Goal: Complete application form

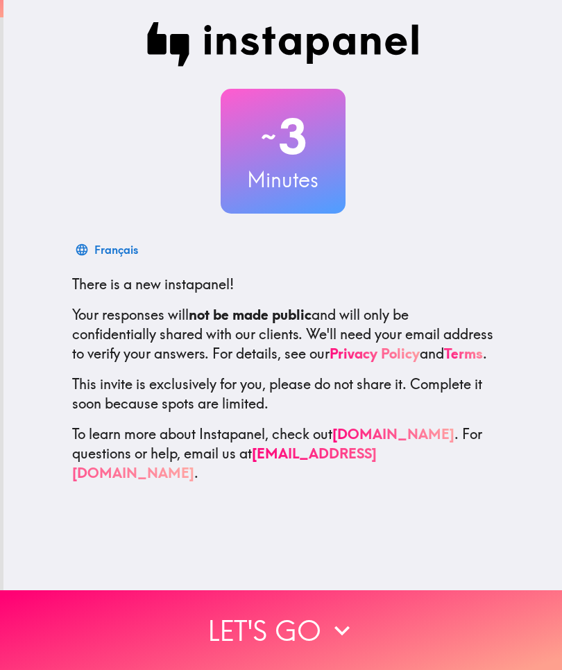
click at [324, 627] on button "Let's go" at bounding box center [281, 631] width 562 height 80
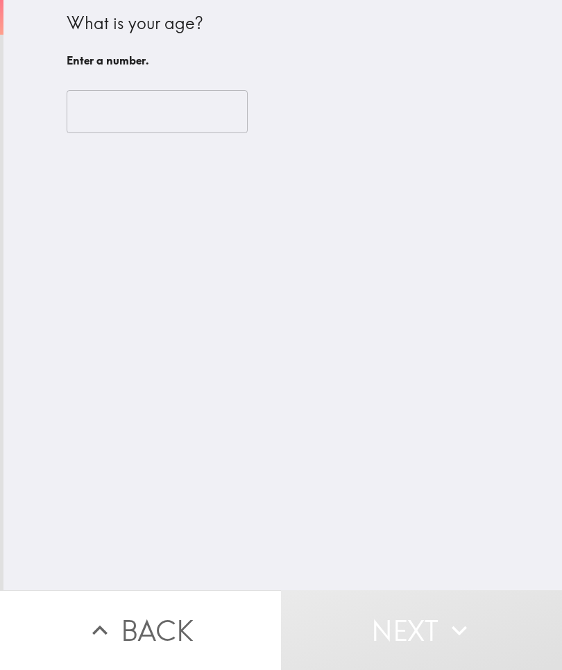
click at [182, 109] on input "number" at bounding box center [157, 111] width 181 height 43
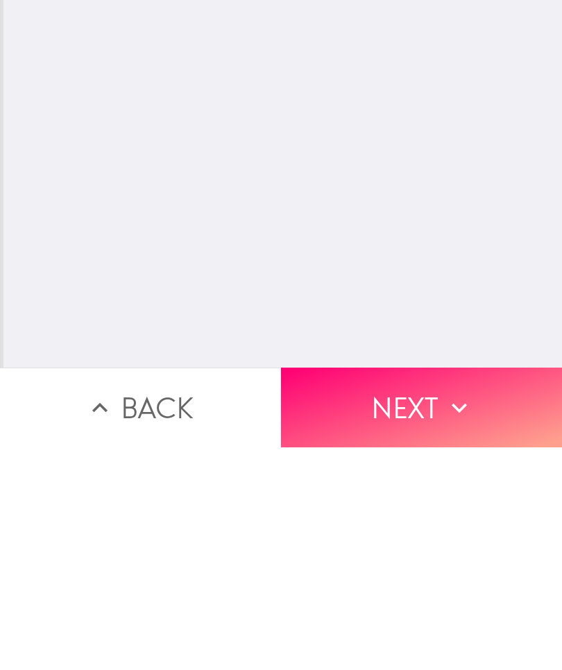
type input "69"
click at [419, 591] on button "Next" at bounding box center [421, 631] width 281 height 80
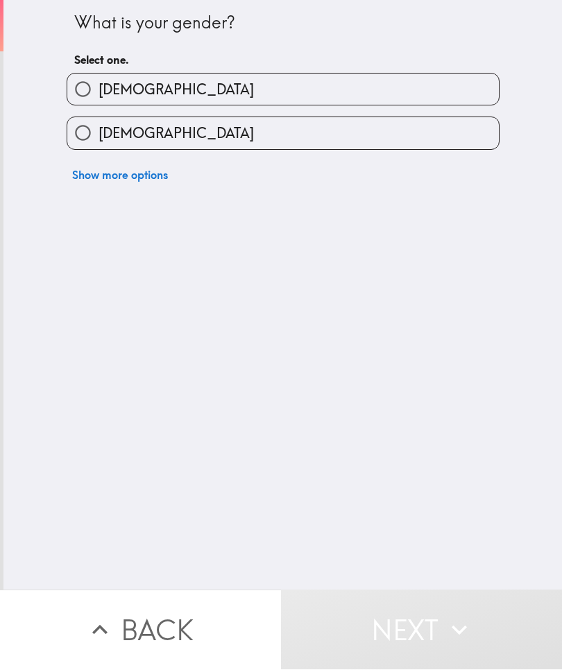
click at [435, 138] on label "[DEMOGRAPHIC_DATA]" at bounding box center [283, 133] width 432 height 31
click at [99, 138] on input "[DEMOGRAPHIC_DATA]" at bounding box center [82, 133] width 31 height 31
radio input "true"
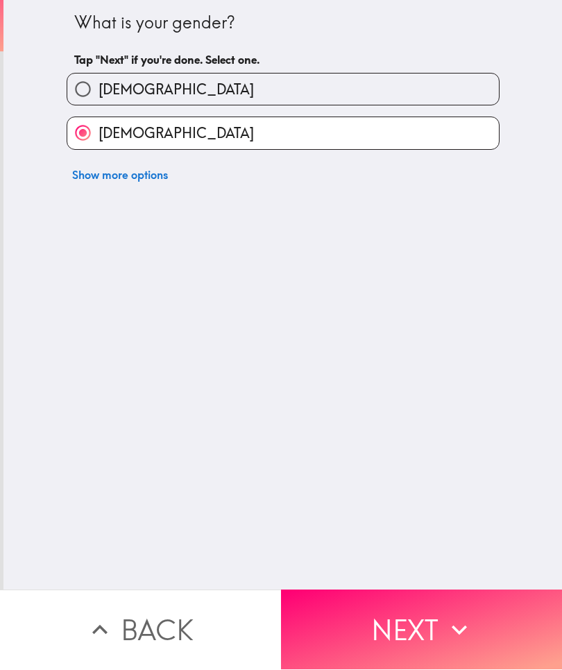
click at [426, 633] on button "Next" at bounding box center [421, 631] width 281 height 80
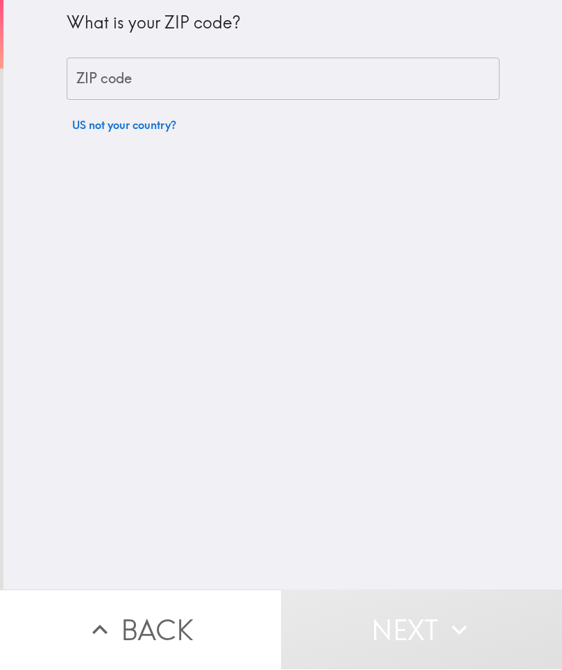
click at [373, 76] on input "ZIP code" at bounding box center [283, 79] width 433 height 43
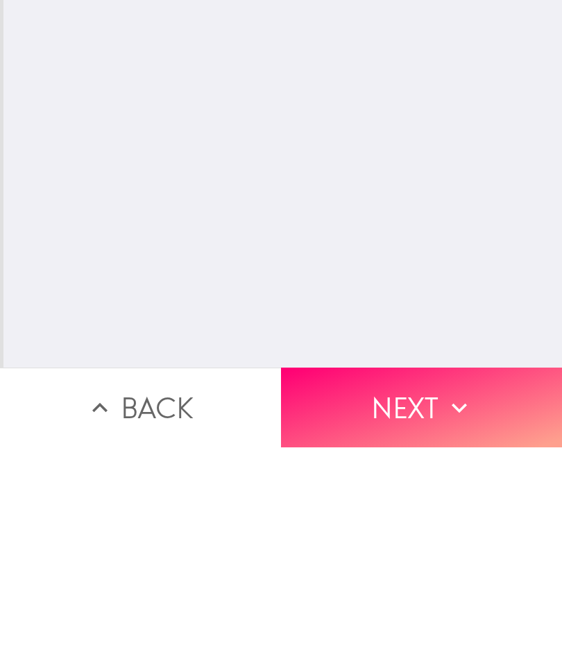
type input "80241"
click at [447, 616] on icon "button" at bounding box center [459, 631] width 31 height 31
